Goal: Complete application form

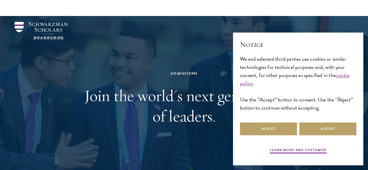
scroll to position [722, 0]
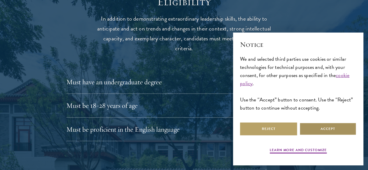
click at [318, 127] on button "Accept" at bounding box center [327, 128] width 57 height 13
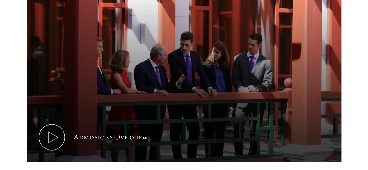
scroll to position [0, 0]
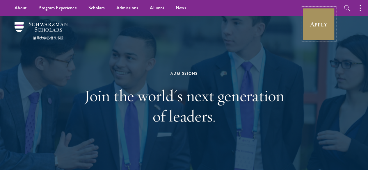
click at [319, 21] on link "Apply" at bounding box center [318, 24] width 33 height 33
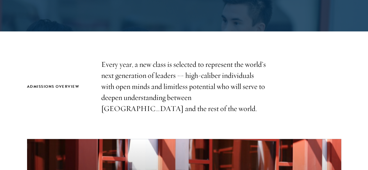
scroll to position [170, 0]
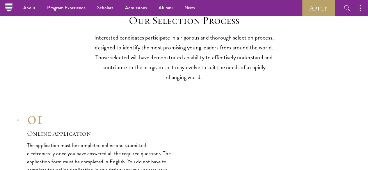
scroll to position [1705, 0]
